Goal: Task Accomplishment & Management: Manage account settings

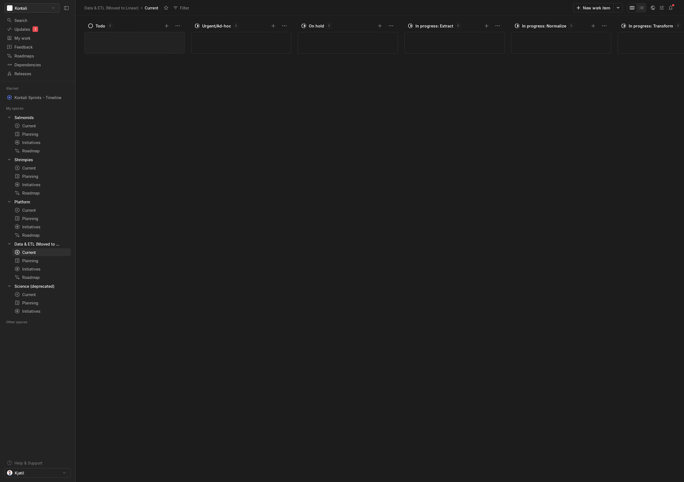
click at [52, 6] on html "Kontali Search / Updates 2 g then u My work = Feedback g then f Roadmaps g then…" at bounding box center [342, 241] width 684 height 482
click at [45, 29] on span "Organization settings" at bounding box center [44, 29] width 56 height 9
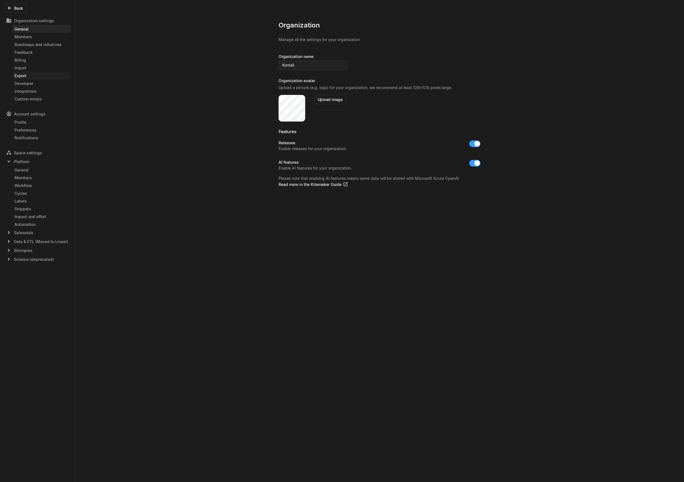
click at [50, 76] on div "Export" at bounding box center [41, 76] width 54 height 6
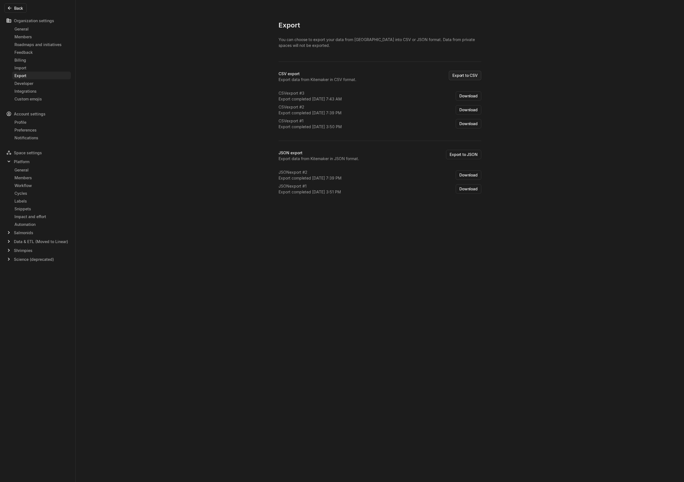
click at [462, 75] on button "Export to CSV" at bounding box center [465, 75] width 32 height 9
click at [465, 167] on button "Export to JSON" at bounding box center [463, 168] width 35 height 9
click at [15, 8] on button "Back" at bounding box center [15, 7] width 22 height 9
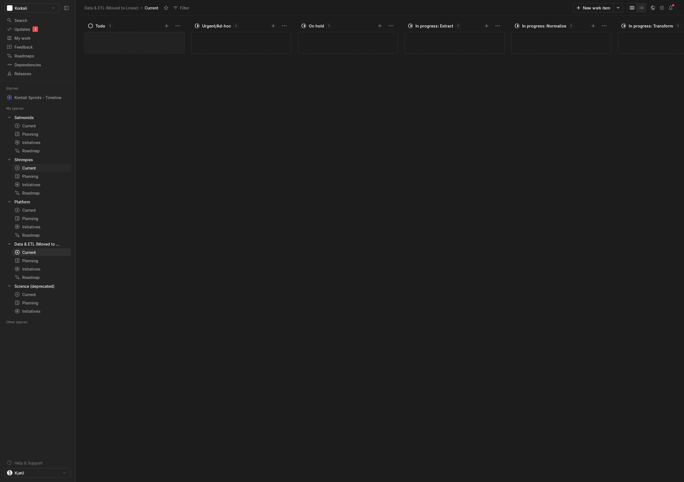
click at [36, 169] on div "Current" at bounding box center [31, 168] width 34 height 6
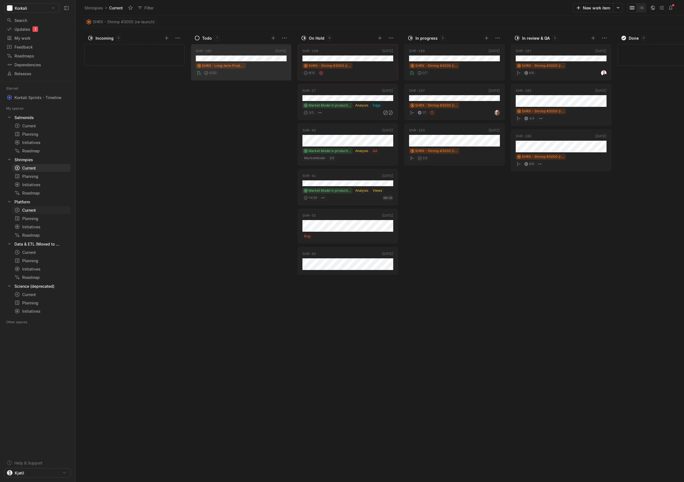
click at [19, 211] on icon at bounding box center [17, 210] width 6 height 6
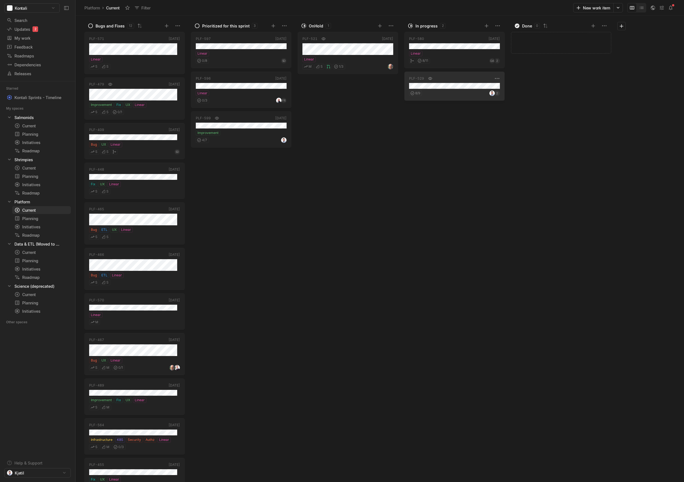
click at [454, 91] on div "8 / 9 2" at bounding box center [454, 92] width 91 height 7
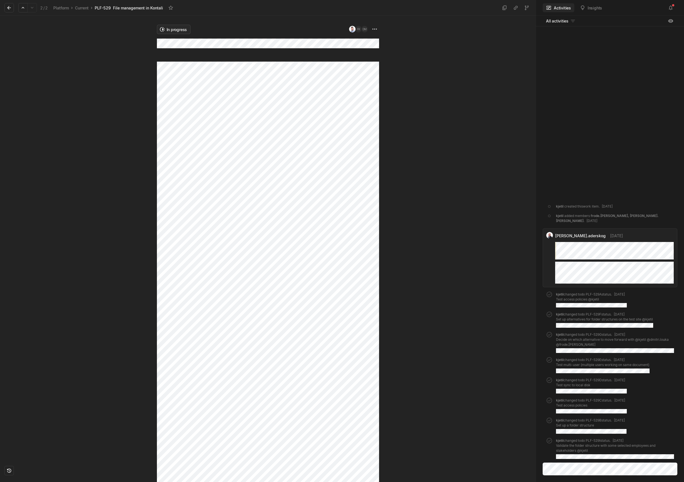
click at [175, 28] on html "Kontali Search / Updates 2 g then u My work = Feedback g then f Roadmaps g then…" at bounding box center [342, 241] width 684 height 482
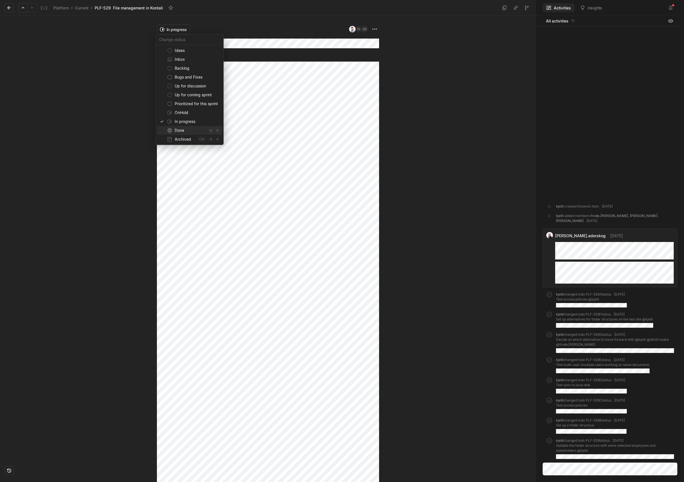
click at [183, 129] on span "Done" at bounding box center [190, 130] width 31 height 9
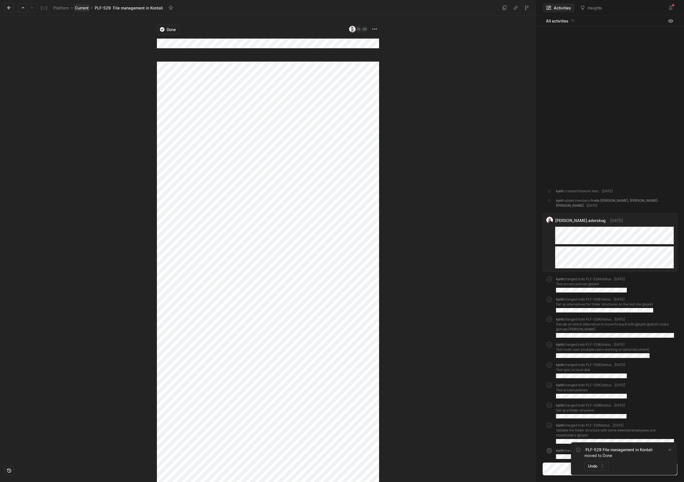
click at [82, 8] on link "Current" at bounding box center [82, 7] width 16 height 7
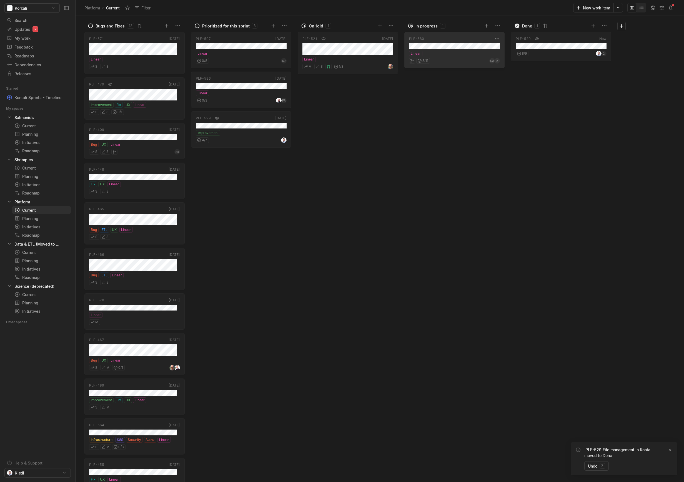
click at [445, 52] on div "Linear" at bounding box center [454, 54] width 91 height 6
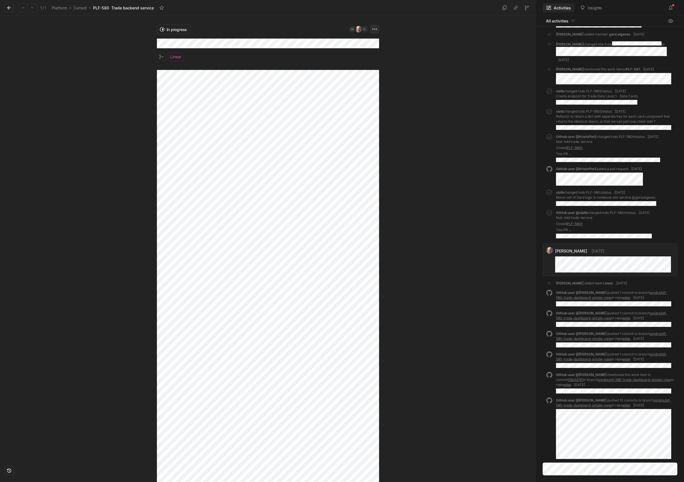
click at [376, 31] on html "Kontali Search / Updates 2 g then u My work = Feedback g then f Roadmaps g then…" at bounding box center [342, 241] width 684 height 482
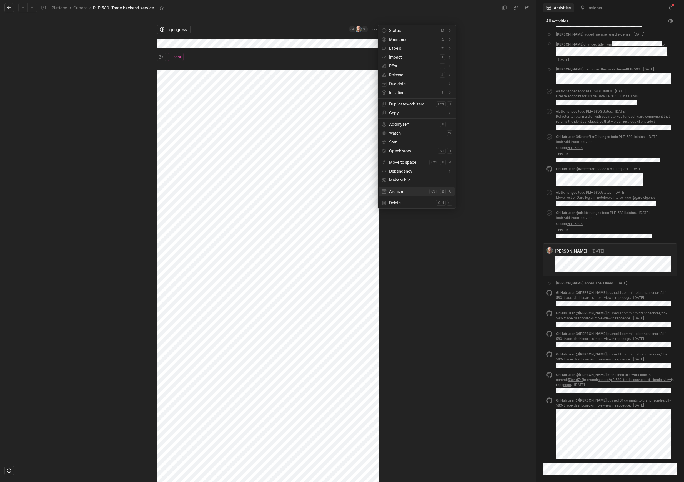
click at [405, 190] on span "Archive" at bounding box center [408, 191] width 38 height 9
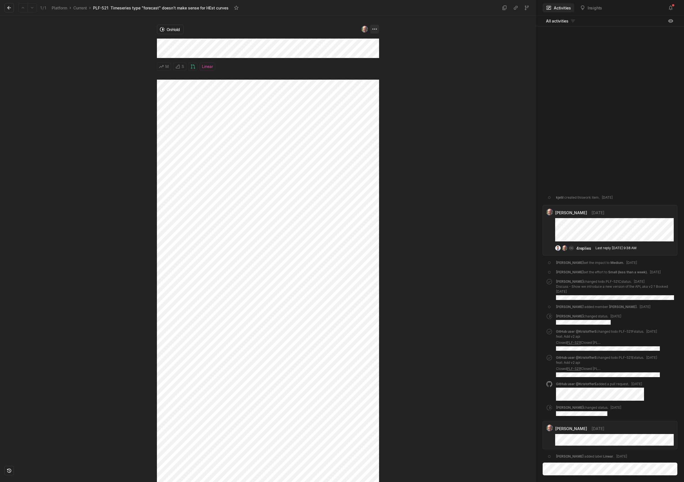
click at [373, 31] on html "Kontali Search / Updates 2 g then u My work = Feedback g then f Roadmaps g then…" at bounding box center [342, 241] width 684 height 482
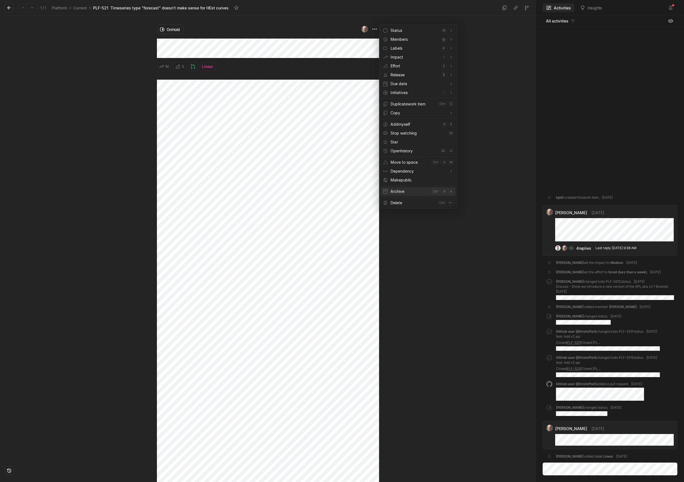
click at [397, 188] on span "Archive" at bounding box center [409, 191] width 38 height 9
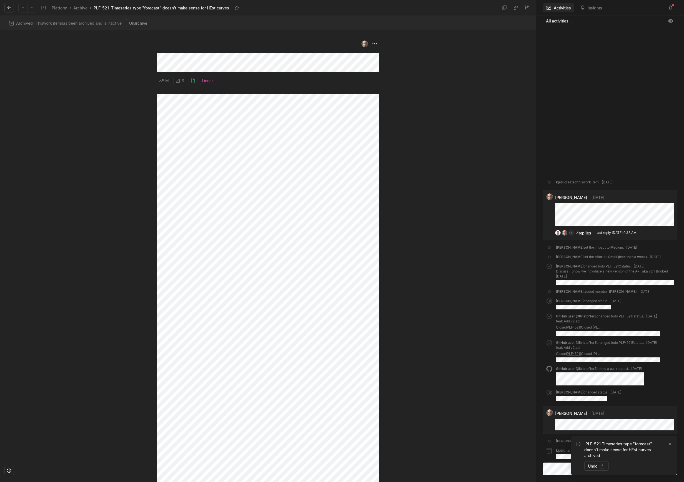
click at [11, 9] on icon at bounding box center [9, 8] width 6 height 6
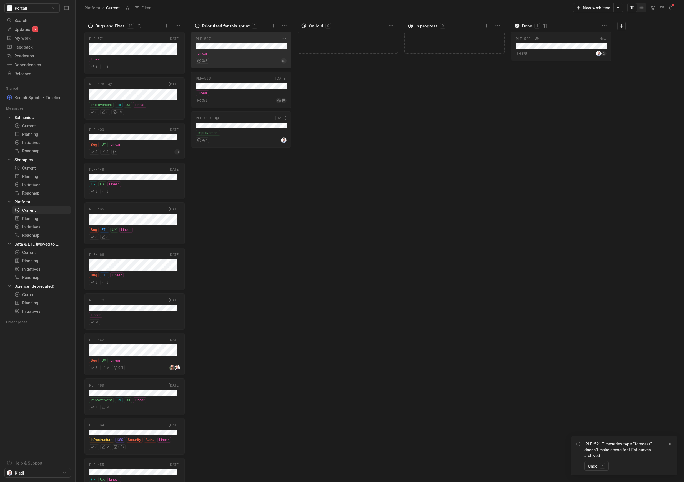
click at [235, 58] on div "0 / 8 SD" at bounding box center [241, 59] width 91 height 7
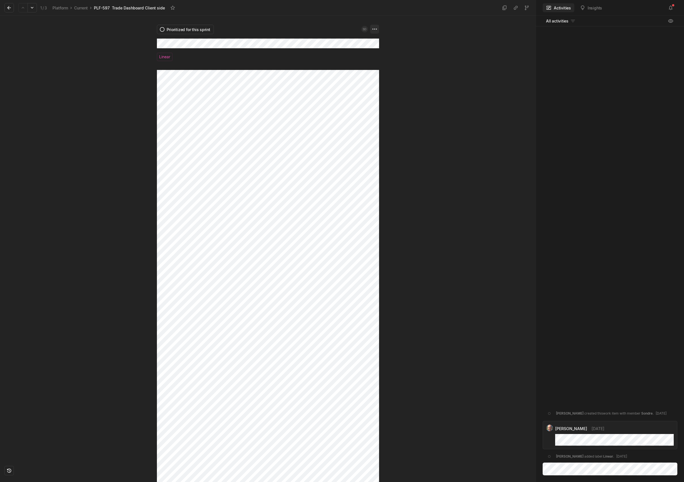
click at [375, 30] on html "Kontali Search / Updates 2 g then u My work = Feedback g then f Roadmaps g then…" at bounding box center [342, 241] width 684 height 482
click at [400, 191] on span "Archive" at bounding box center [409, 191] width 38 height 9
click at [374, 30] on html "Kontali Search / Updates 2 g then u My work = Feedback g then f Roadmaps g then…" at bounding box center [342, 241] width 684 height 482
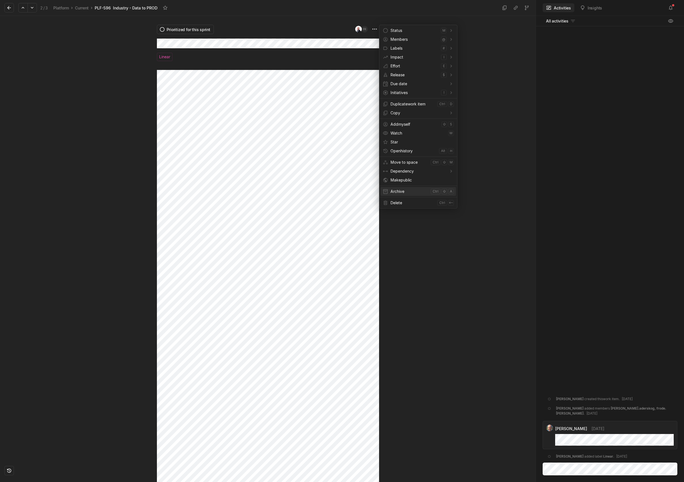
click at [391, 194] on span "Archive" at bounding box center [409, 191] width 38 height 9
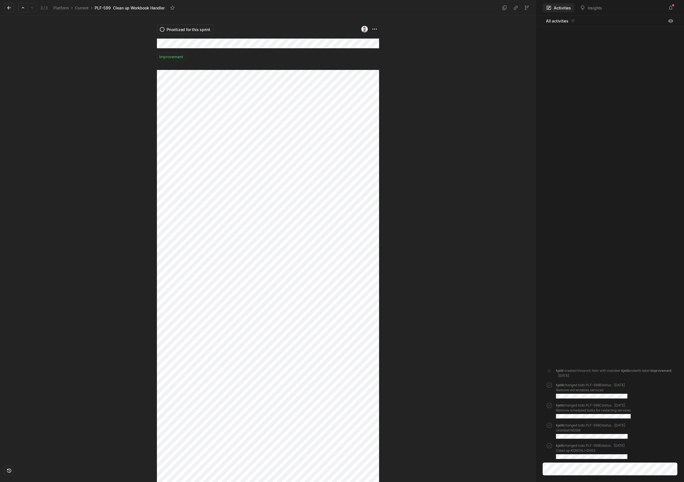
click at [152, 42] on div "Prioritized for this sprint Improvement" at bounding box center [267, 249] width 535 height 466
click at [384, 28] on div at bounding box center [457, 249] width 157 height 466
click at [375, 29] on html "Kontali Search / Updates 2 g then u My work = Feedback g then f Roadmaps g then…" at bounding box center [342, 241] width 684 height 482
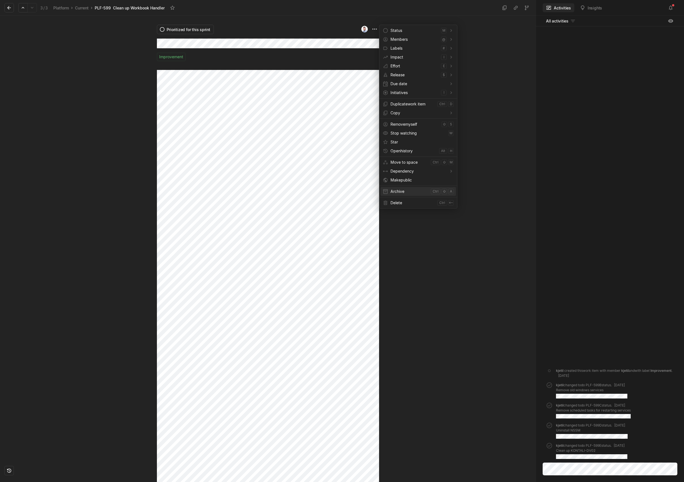
click at [396, 193] on span "Archive" at bounding box center [409, 191] width 38 height 9
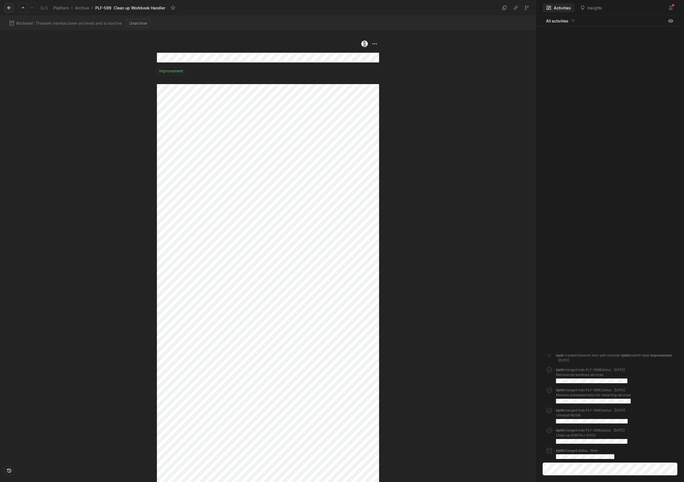
click at [7, 7] on icon at bounding box center [9, 8] width 6 height 6
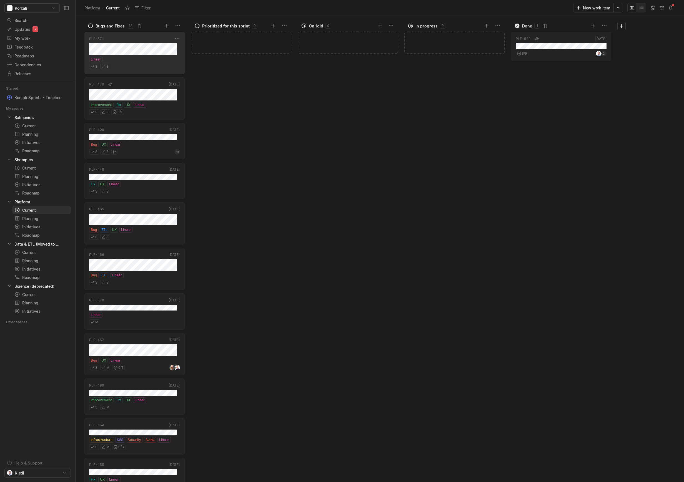
click at [153, 67] on div "S S" at bounding box center [134, 65] width 91 height 7
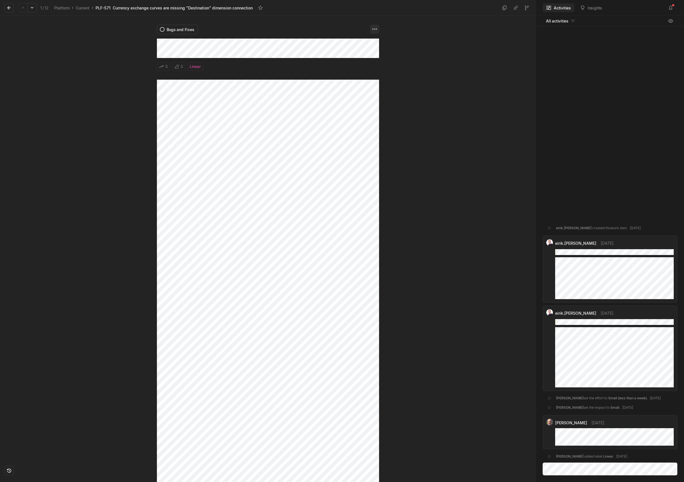
click at [370, 30] on html "Kontali Search / Updates 2 g then u My work = Feedback g then f Roadmaps g then…" at bounding box center [342, 241] width 684 height 482
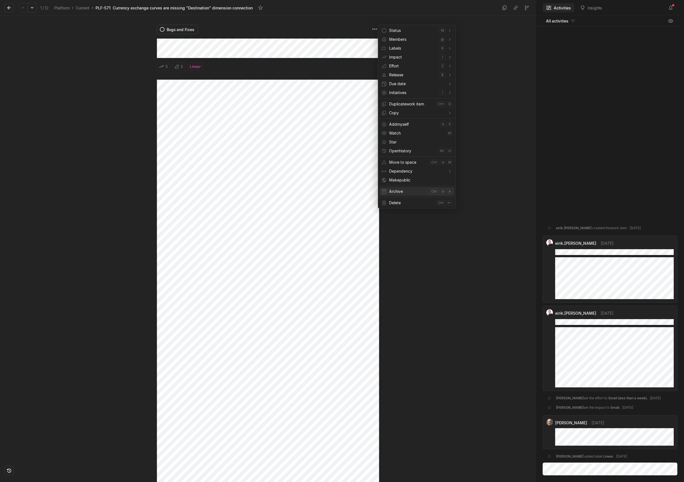
click at [407, 193] on span "Archive" at bounding box center [408, 191] width 38 height 9
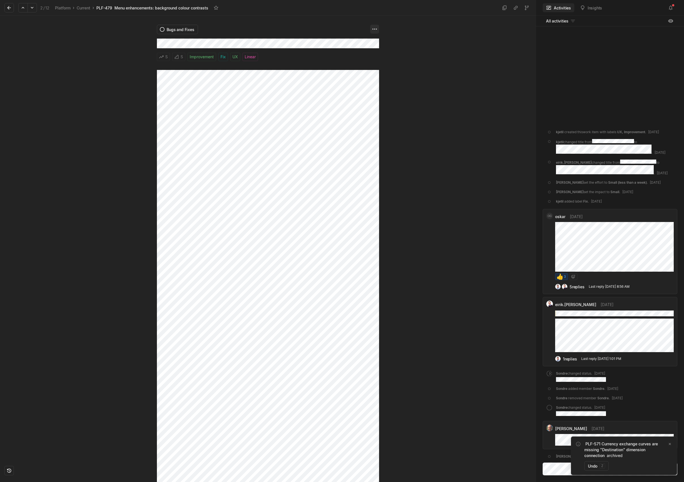
click at [374, 32] on html "Kontali Search / Updates 2 g then u My work = Feedback g then f Roadmaps g then…" at bounding box center [342, 241] width 684 height 482
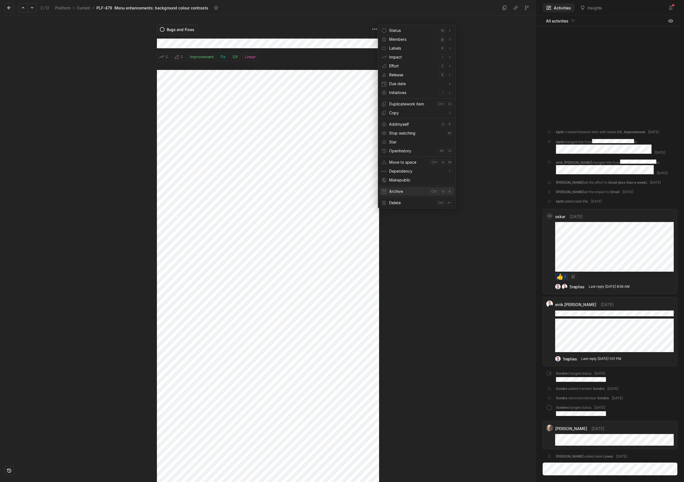
click at [402, 190] on span "Archive" at bounding box center [408, 191] width 38 height 9
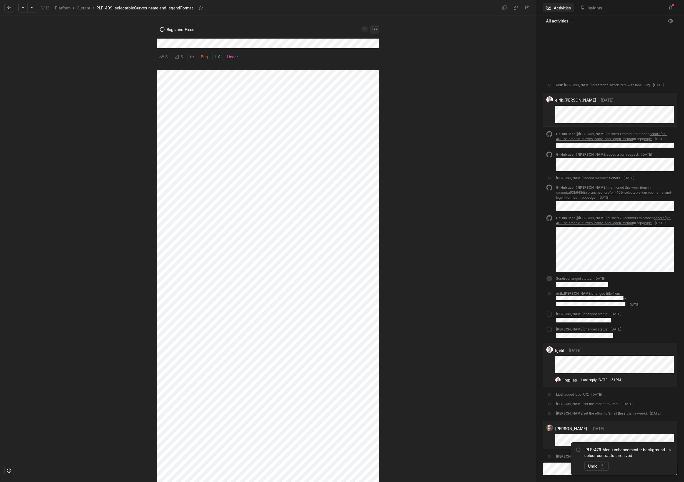
click at [376, 28] on html "Kontali Search / Updates 2 g then u My work = Feedback g then f Roadmaps g then…" at bounding box center [342, 241] width 684 height 482
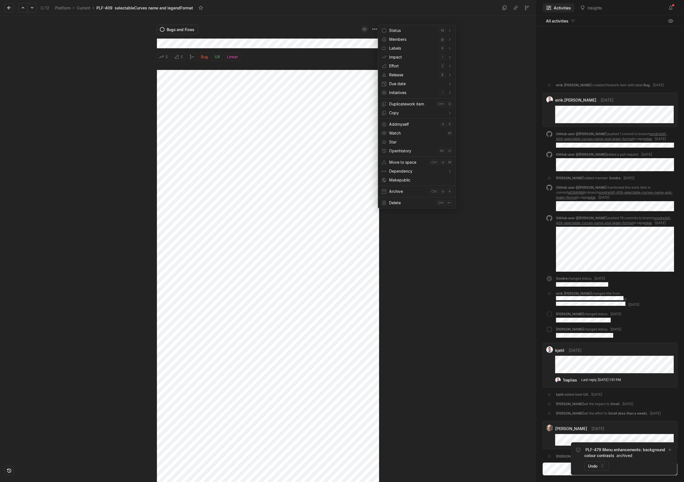
click at [397, 190] on span "Archive" at bounding box center [408, 191] width 38 height 9
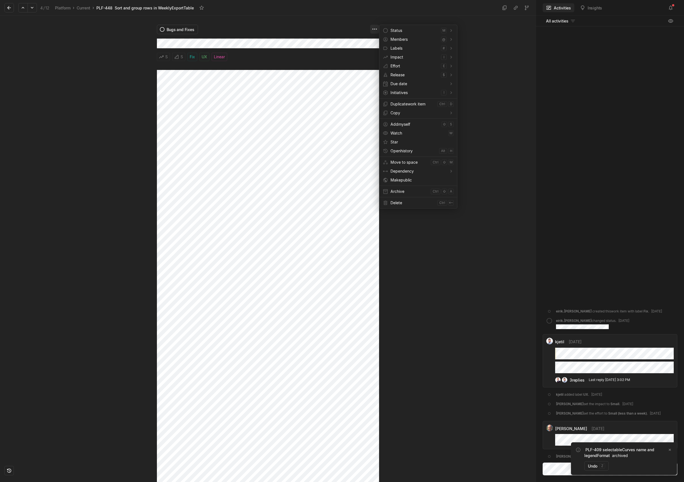
click at [373, 31] on html "Kontali Search / Updates 2 g then u My work = Feedback g then f Roadmaps g then…" at bounding box center [342, 241] width 684 height 482
click at [398, 189] on span "Archive" at bounding box center [409, 191] width 38 height 9
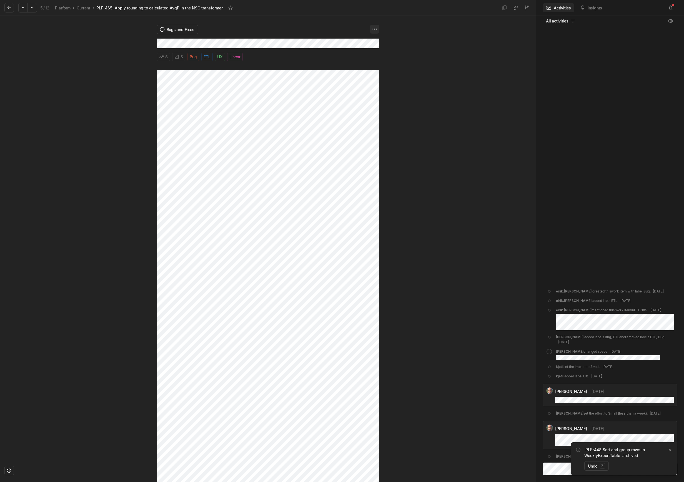
click at [375, 31] on html "Kontali Search / Updates 2 g then u My work = Feedback g then f Roadmaps g then…" at bounding box center [342, 241] width 684 height 482
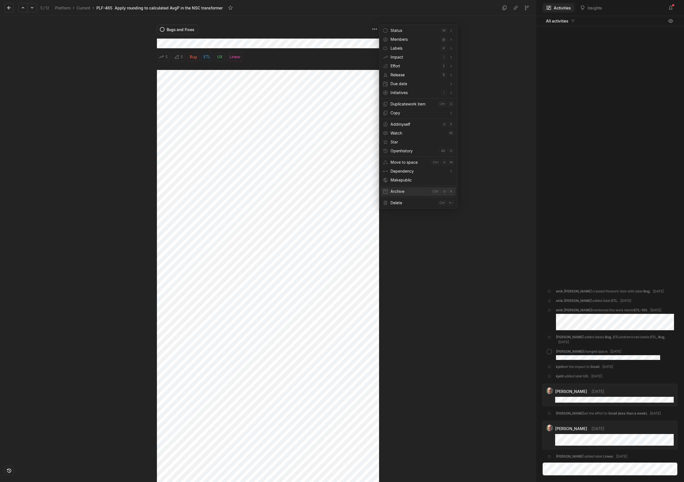
click at [390, 190] on div "Archive ctrl ⇧ a" at bounding box center [418, 191] width 76 height 9
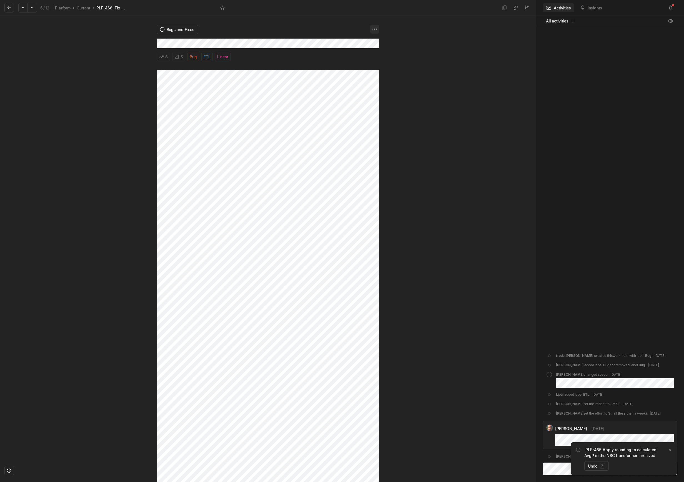
click at [374, 29] on html "Kontali Search / Updates 2 g then u My work = Feedback g then f Roadmaps g then…" at bounding box center [342, 241] width 684 height 482
click at [393, 194] on span "Archive" at bounding box center [409, 191] width 38 height 9
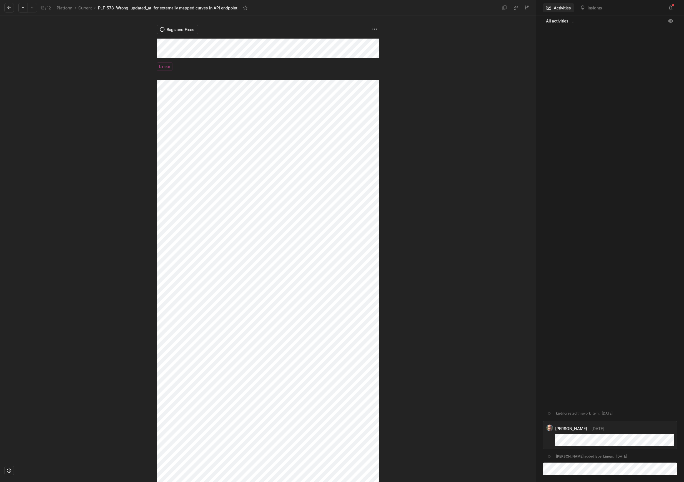
drag, startPoint x: 10, startPoint y: 7, endPoint x: 73, endPoint y: 35, distance: 69.1
click at [10, 7] on icon at bounding box center [9, 8] width 6 height 6
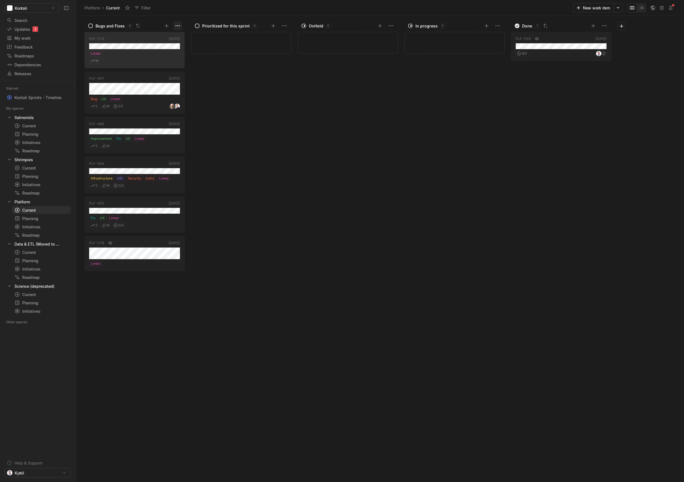
click at [180, 27] on html "Kontali Search / Updates 2 g then u My work = Feedback g then f Roadmaps g then…" at bounding box center [342, 241] width 684 height 482
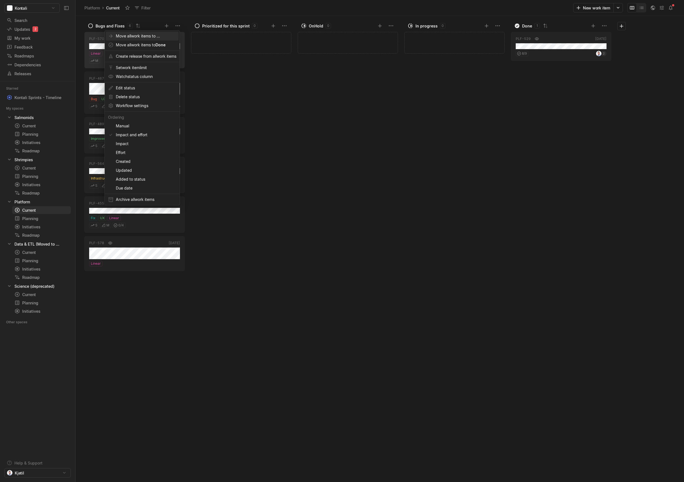
click at [149, 38] on span "Move all work item s to ..." at bounding box center [146, 36] width 61 height 9
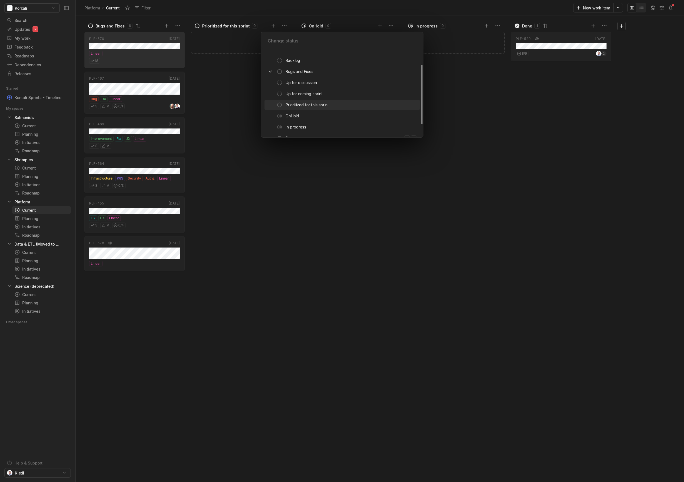
scroll to position [37, 0]
click at [302, 130] on span "Archived" at bounding box center [337, 131] width 104 height 10
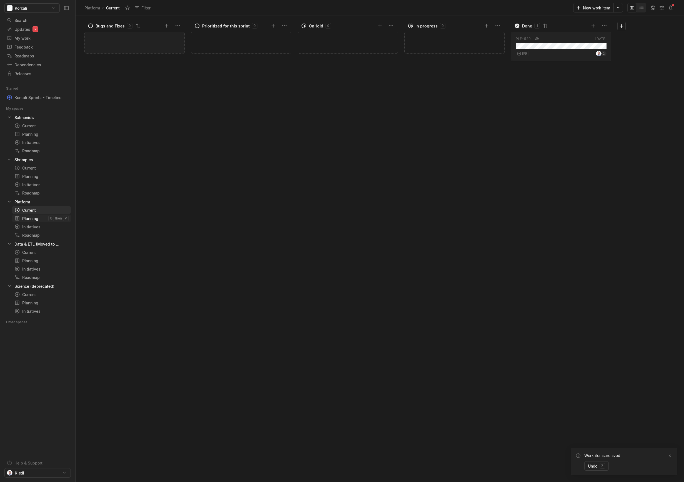
click at [37, 220] on div "Planning" at bounding box center [31, 219] width 34 height 6
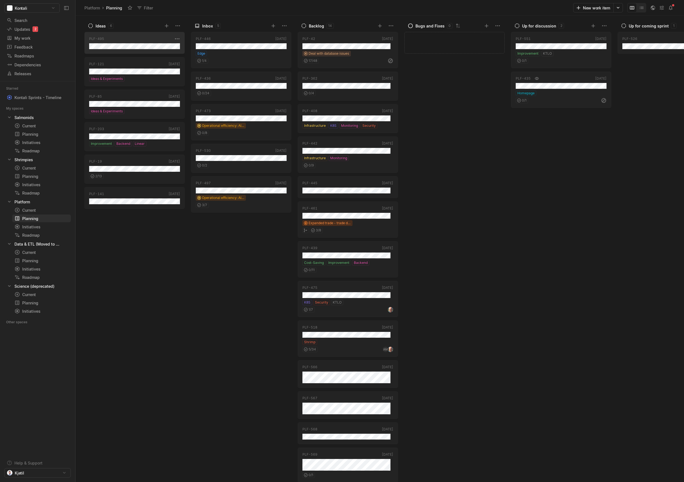
click at [140, 39] on div "PLF-495" at bounding box center [131, 38] width 84 height 5
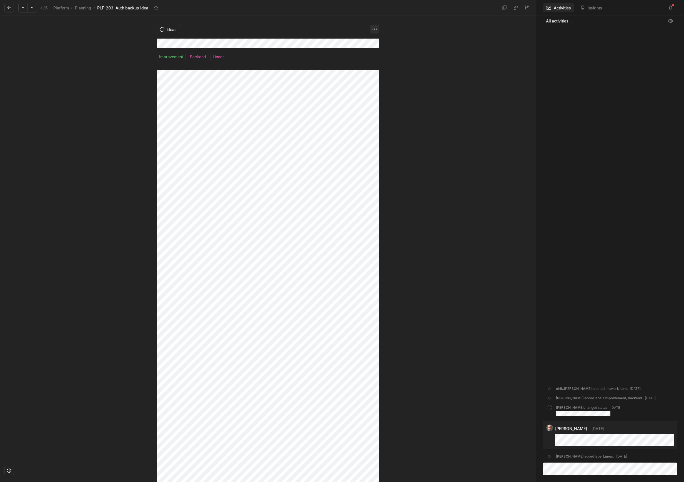
click at [377, 27] on html "Kontali Search / Updates 2 g then u My work = Feedback g then f Roadmaps g then…" at bounding box center [342, 241] width 684 height 482
click at [398, 190] on span "Archive" at bounding box center [409, 191] width 38 height 9
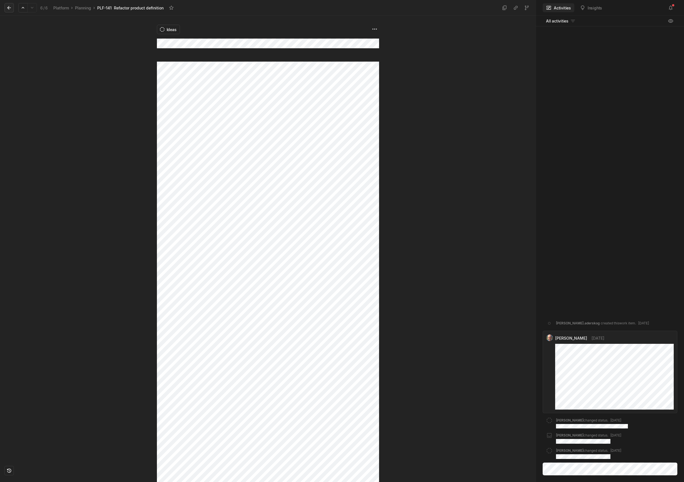
click at [7, 6] on icon at bounding box center [9, 8] width 6 height 6
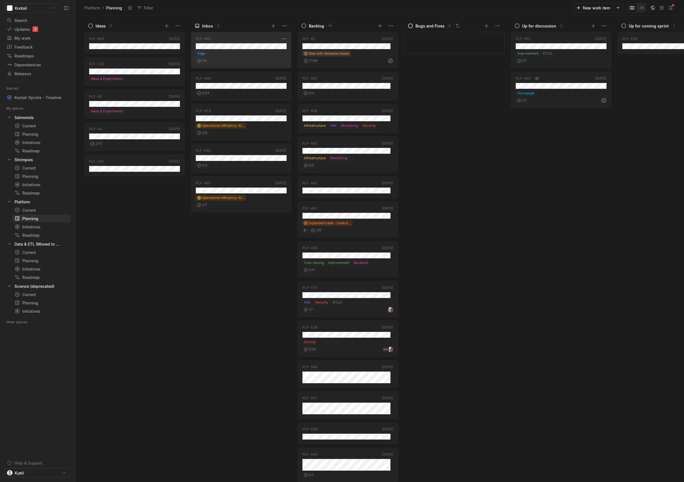
click at [236, 52] on div "Edge" at bounding box center [241, 54] width 91 height 6
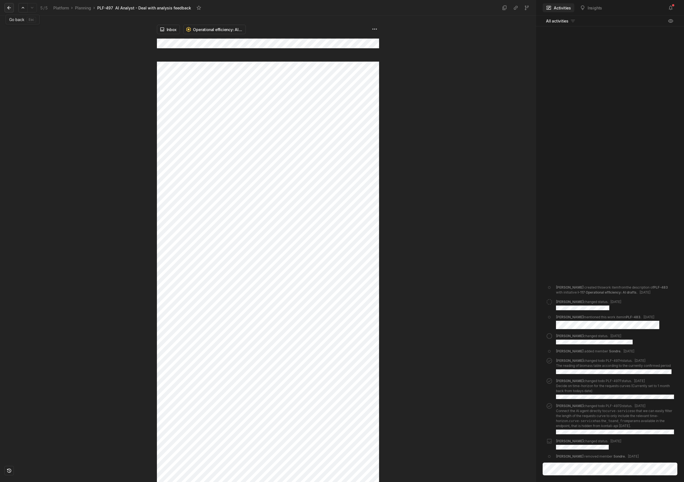
click at [7, 9] on icon at bounding box center [9, 8] width 6 height 6
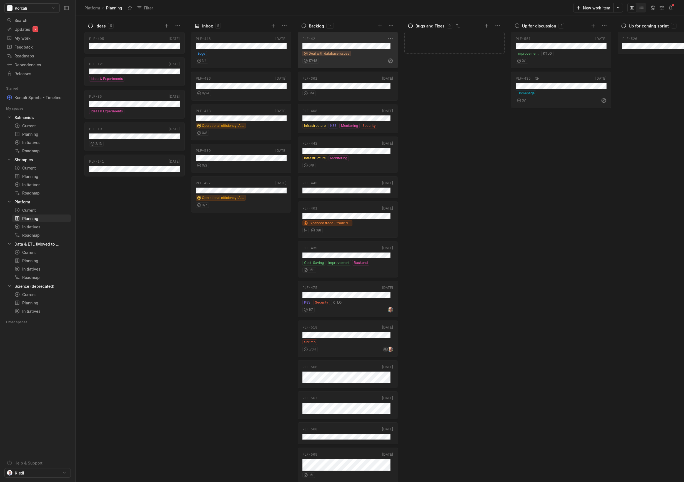
click at [343, 41] on div "PLF-42" at bounding box center [344, 38] width 84 height 5
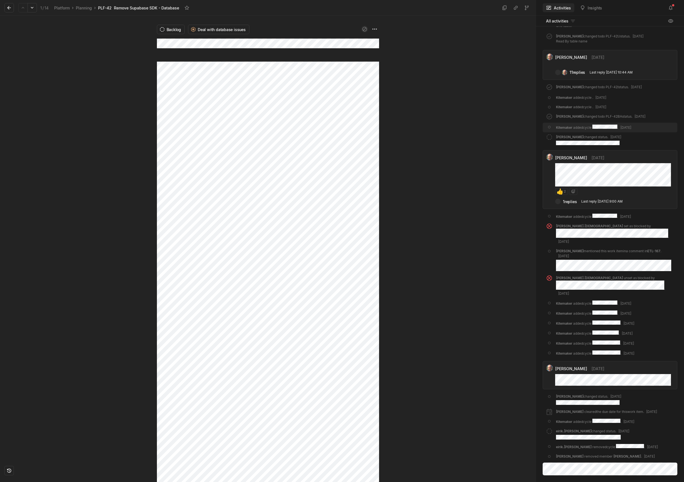
scroll to position [663, 0]
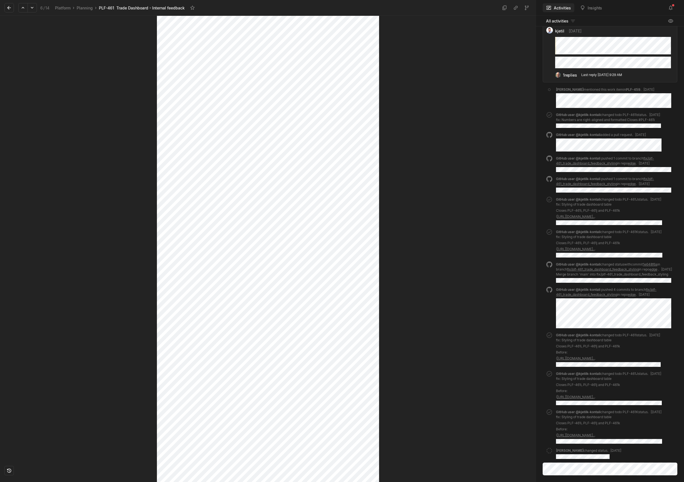
scroll to position [685, 0]
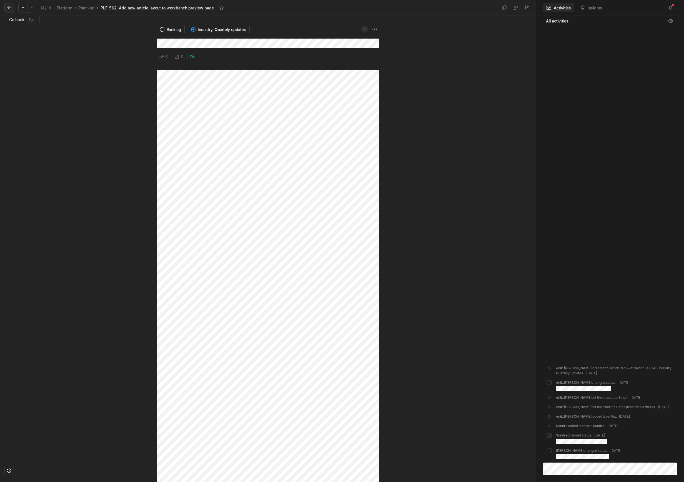
click at [10, 8] on icon at bounding box center [9, 8] width 6 height 6
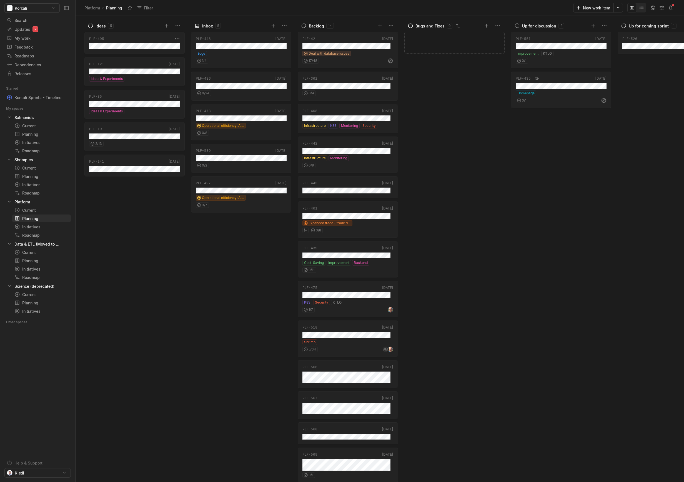
scroll to position [48, 0]
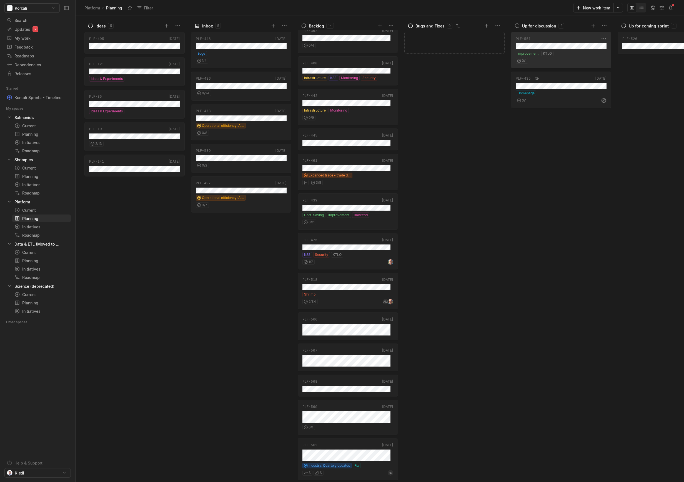
click at [563, 38] on div "PLF-551" at bounding box center [557, 38] width 84 height 5
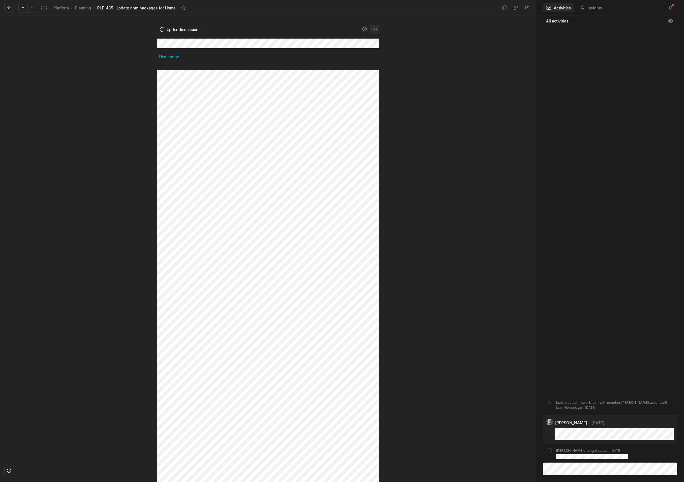
click at [372, 29] on html "Kontali Search / Updates 2 g then u My work = Feedback g then f Roadmaps g then…" at bounding box center [342, 241] width 684 height 482
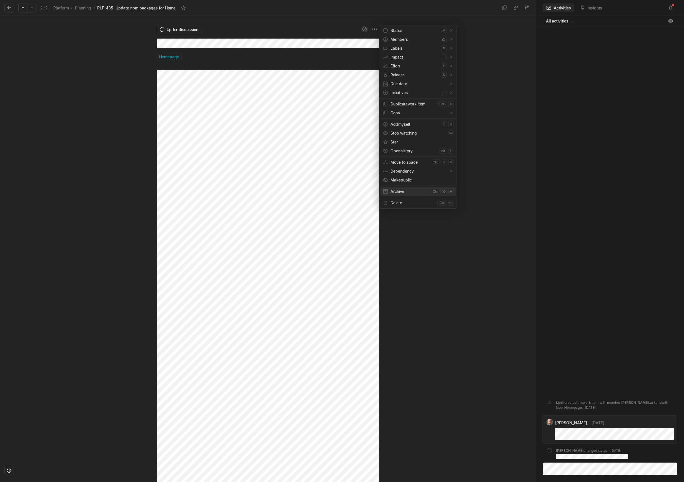
click at [404, 192] on span "Archive" at bounding box center [409, 191] width 38 height 9
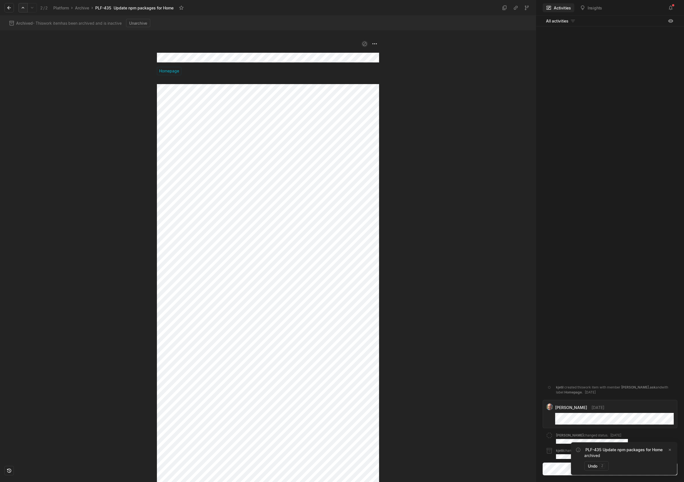
click at [22, 9] on icon at bounding box center [23, 8] width 6 height 6
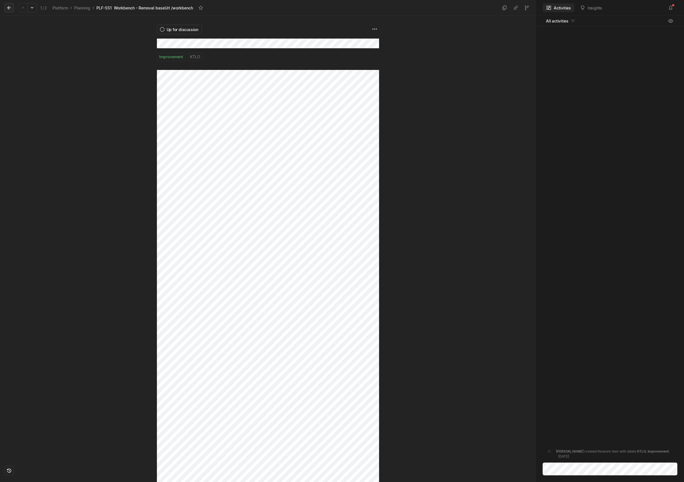
click at [12, 7] on button at bounding box center [8, 7] width 9 height 9
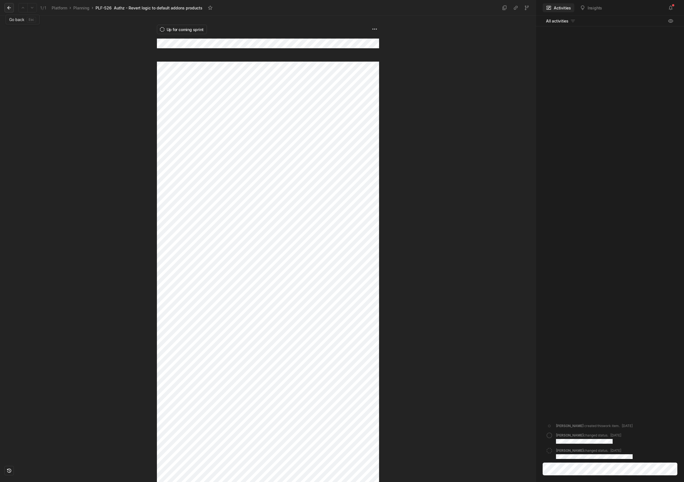
click at [8, 8] on icon at bounding box center [9, 8] width 4 height 4
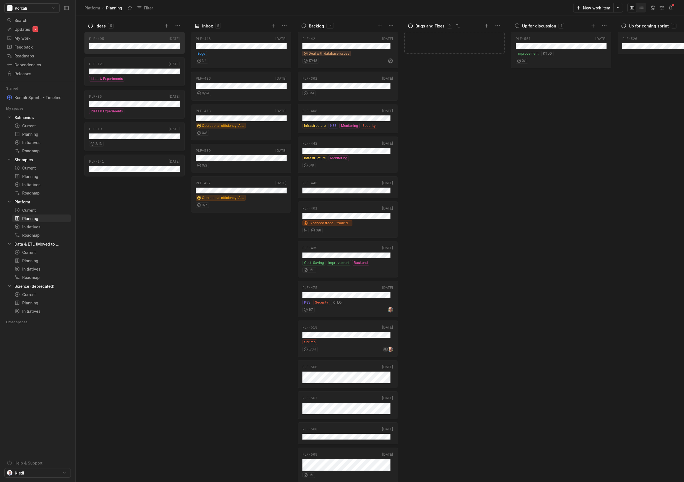
click at [145, 261] on div "PLF-495 [DATE] PLF-121 [DATE] Ideas & Experiments PLF-85 [DATE] Ideas & Experim…" at bounding box center [135, 256] width 103 height 452
click at [266, 126] on div "Operational efficiency: AI drafts" at bounding box center [241, 126] width 91 height 6
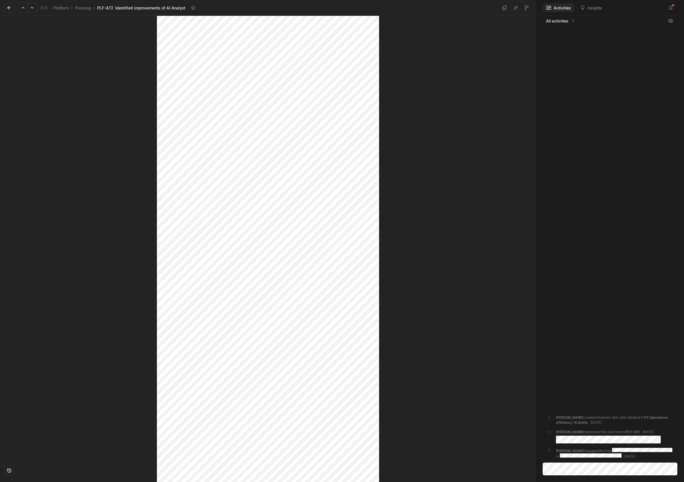
scroll to position [83, 0]
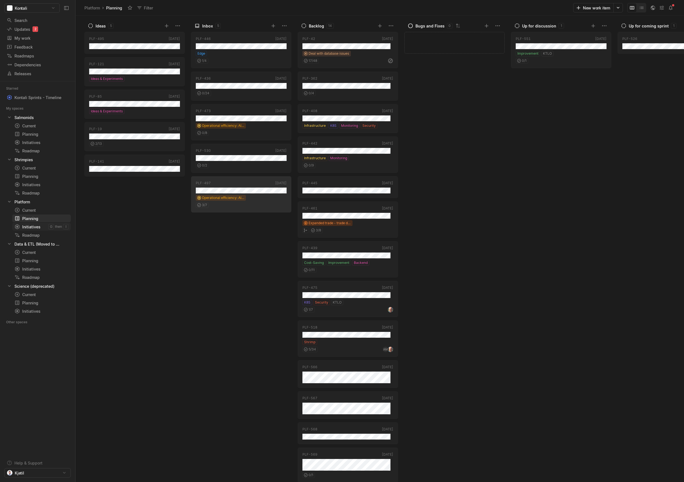
click at [43, 230] on link "Initiatives g then i" at bounding box center [41, 227] width 59 height 8
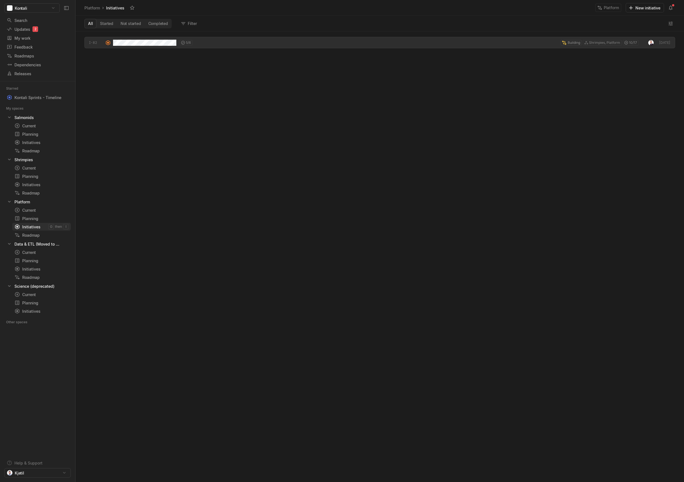
scroll to position [448, 605]
click at [27, 238] on div "Roadmap" at bounding box center [41, 235] width 54 height 6
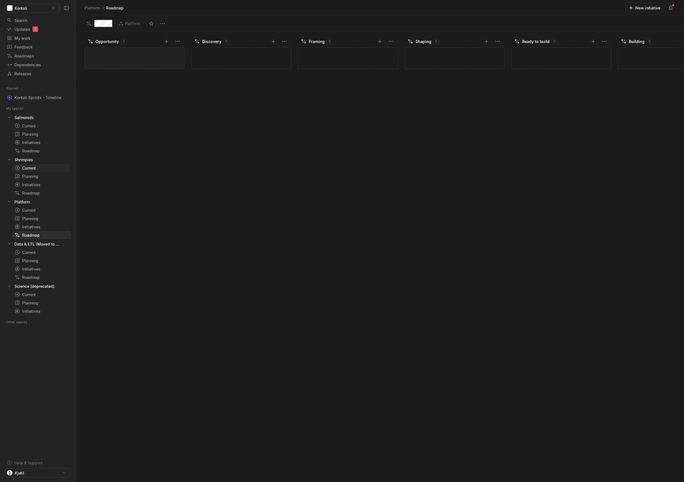
click at [30, 167] on div "Current" at bounding box center [31, 168] width 34 height 6
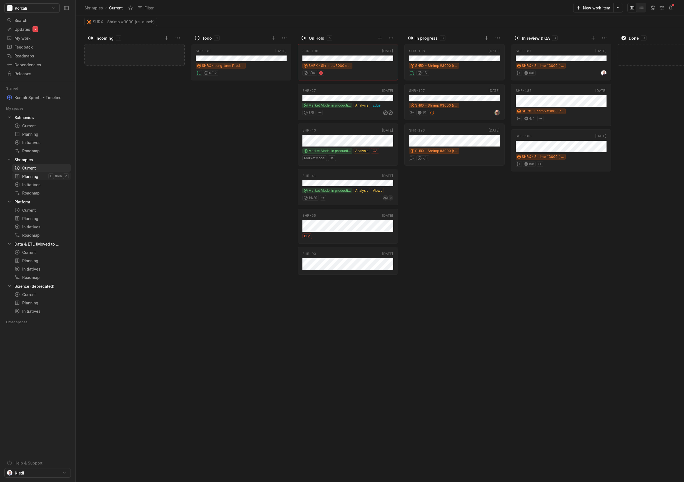
click at [33, 175] on div "Planning" at bounding box center [31, 176] width 34 height 6
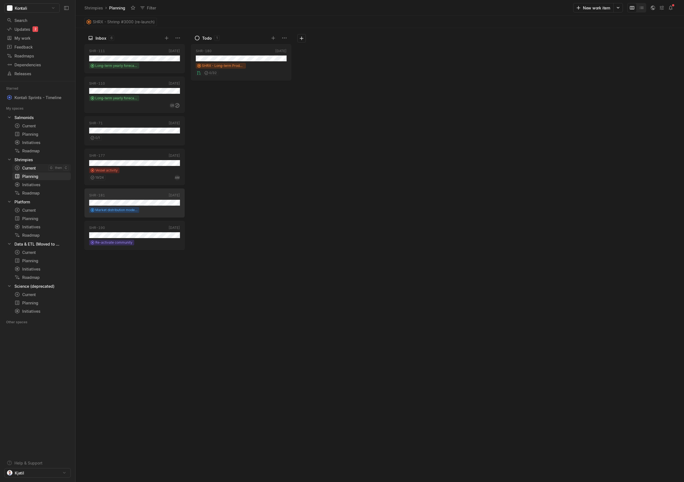
click at [44, 166] on div "Current" at bounding box center [31, 168] width 34 height 6
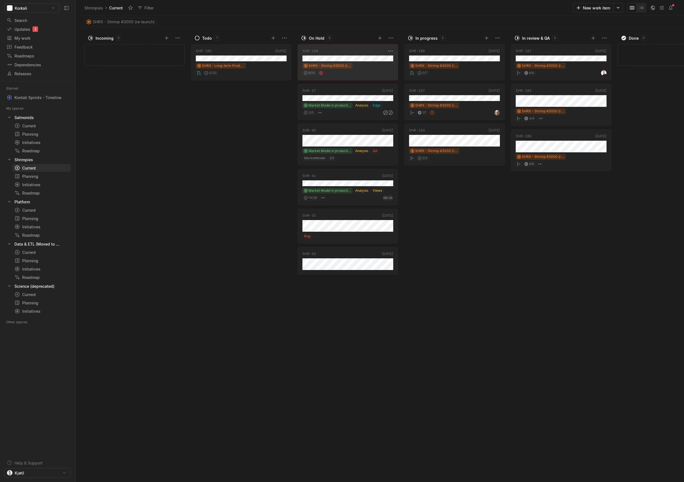
click at [366, 66] on div "SHRX - Shrimp #3000 (re-launch)" at bounding box center [347, 66] width 91 height 6
click at [31, 182] on div "Initiatives" at bounding box center [31, 185] width 34 height 6
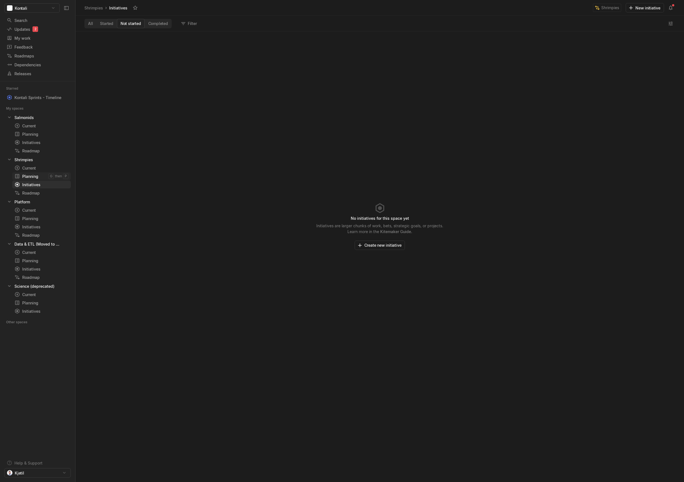
click at [32, 178] on div "Planning" at bounding box center [31, 176] width 34 height 6
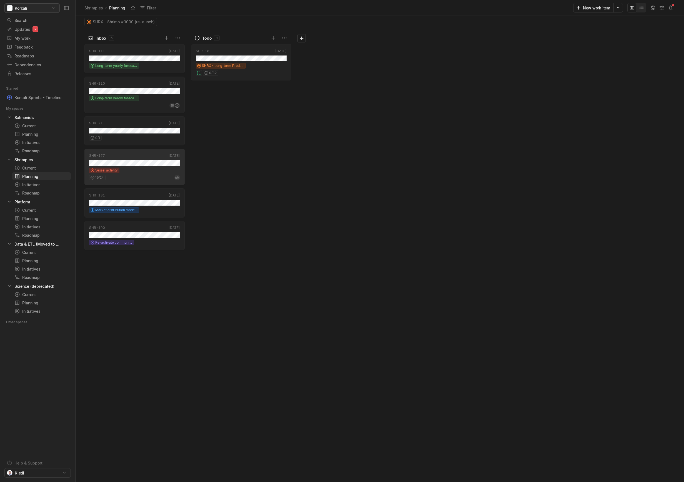
click at [54, 8] on html "Kontali Search / Updates 2 g then u My work = Feedback g then f Roadmaps g then…" at bounding box center [342, 241] width 684 height 482
click at [48, 29] on span "Organization settings" at bounding box center [44, 29] width 56 height 9
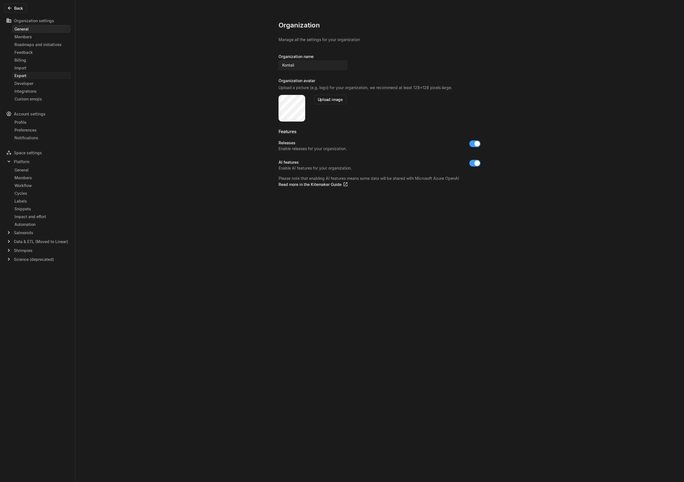
click at [24, 76] on div "Export" at bounding box center [41, 76] width 54 height 6
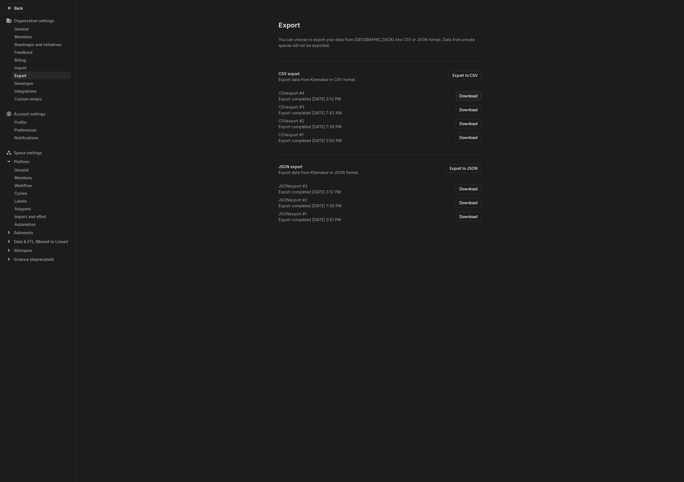
click at [470, 95] on button "Download" at bounding box center [468, 95] width 25 height 9
click at [467, 189] on button "Download" at bounding box center [468, 188] width 25 height 9
click at [459, 271] on div "Export You can choose to export your data from Kitemaker into CSV or JSON forma…" at bounding box center [342, 241] width 684 height 482
